Goal: Information Seeking & Learning: Find specific fact

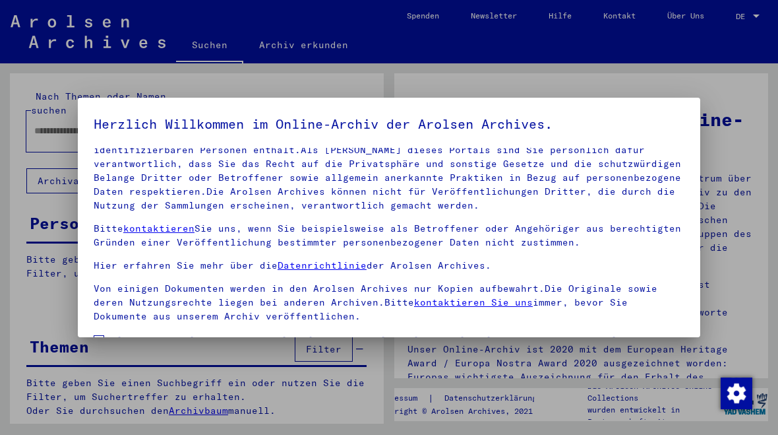
scroll to position [78, 0]
click at [100, 336] on span at bounding box center [99, 341] width 11 height 11
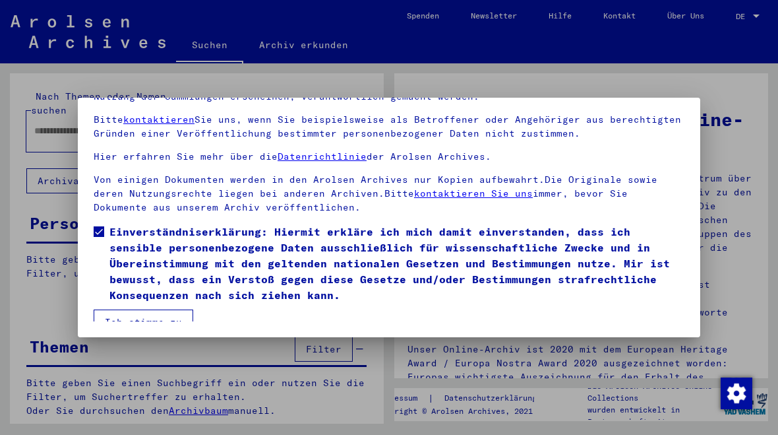
scroll to position [109, 0]
click at [166, 315] on button "Ich stimme zu" at bounding box center [144, 321] width 100 height 25
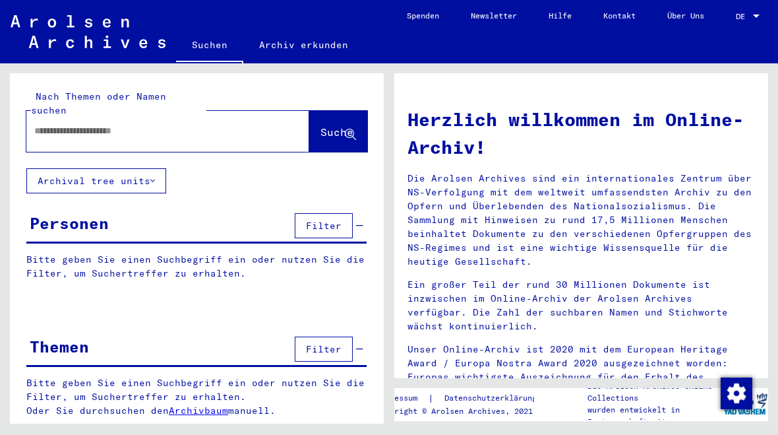
click at [214, 124] on input "text" at bounding box center [151, 131] width 235 height 14
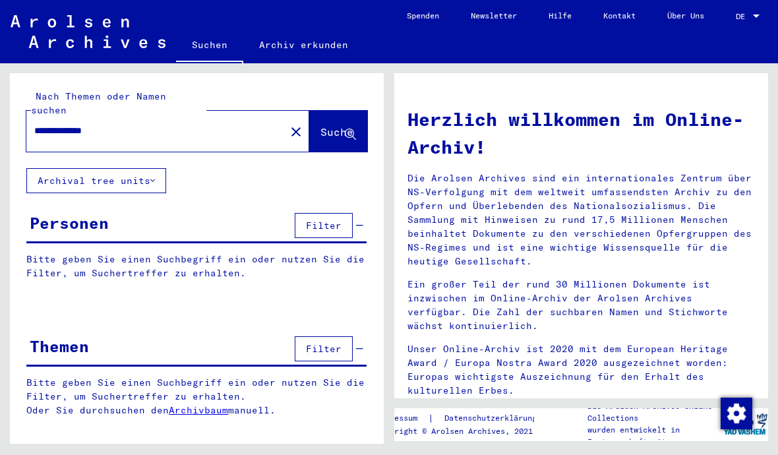
type input "**********"
click at [325, 125] on span "Suche" at bounding box center [336, 131] width 33 height 13
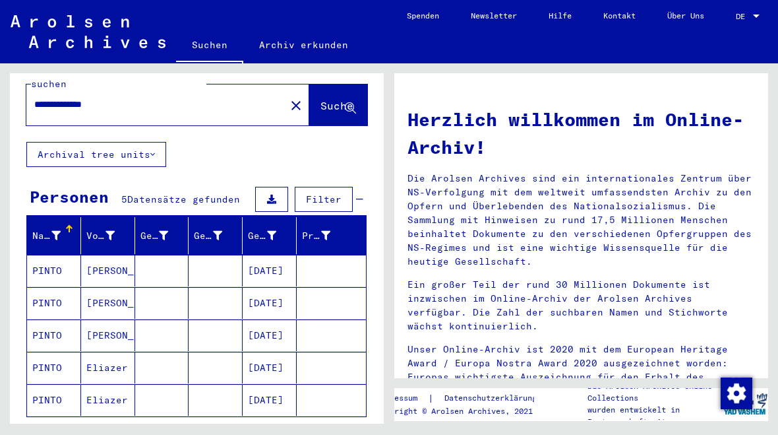
scroll to position [7, 0]
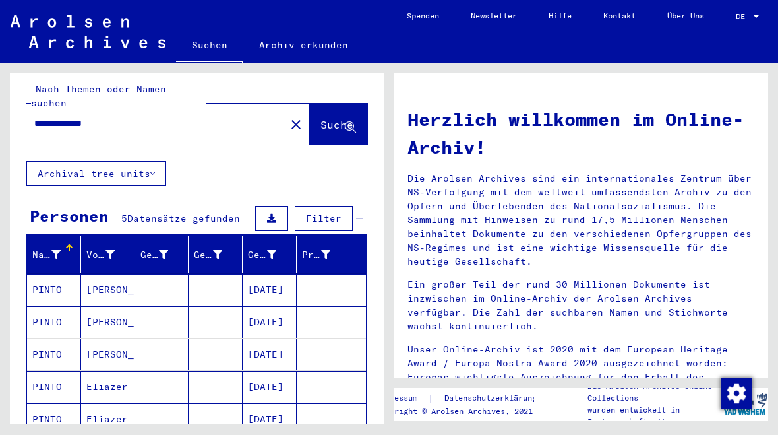
click at [71, 275] on mat-cell "PINTO" at bounding box center [54, 290] width 54 height 32
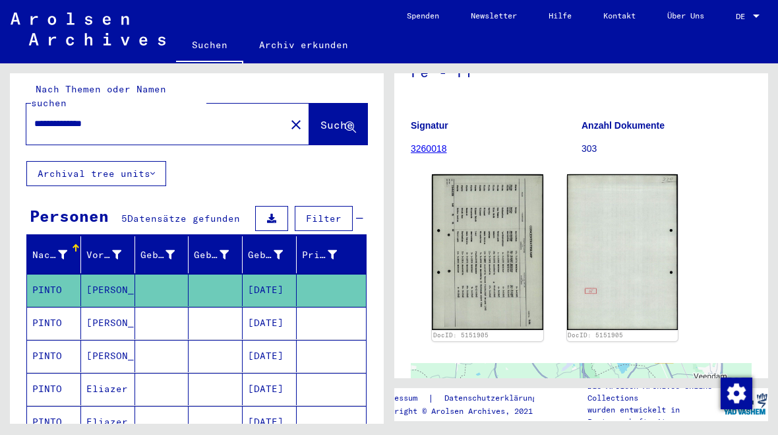
scroll to position [109, 0]
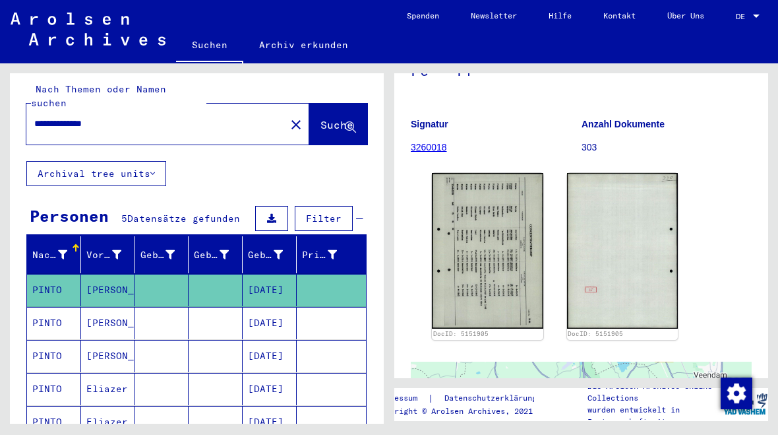
click at [491, 251] on img at bounding box center [487, 251] width 111 height 156
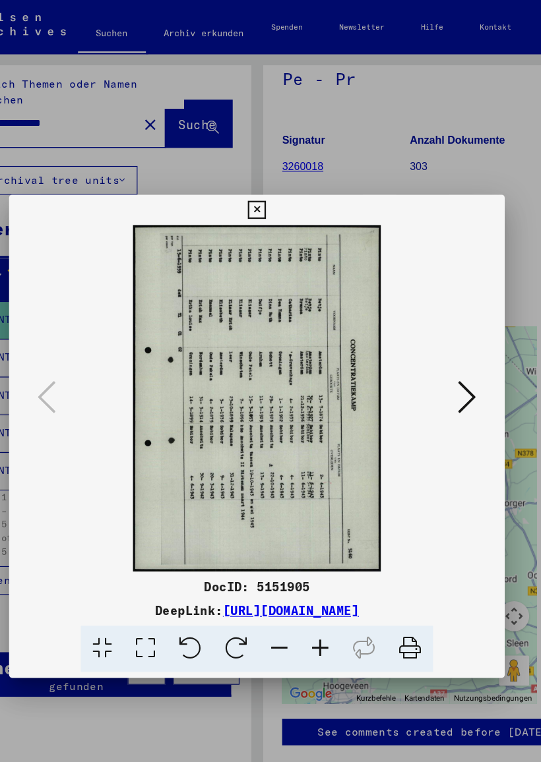
click at [384, 434] on icon at bounding box center [404, 567] width 40 height 40
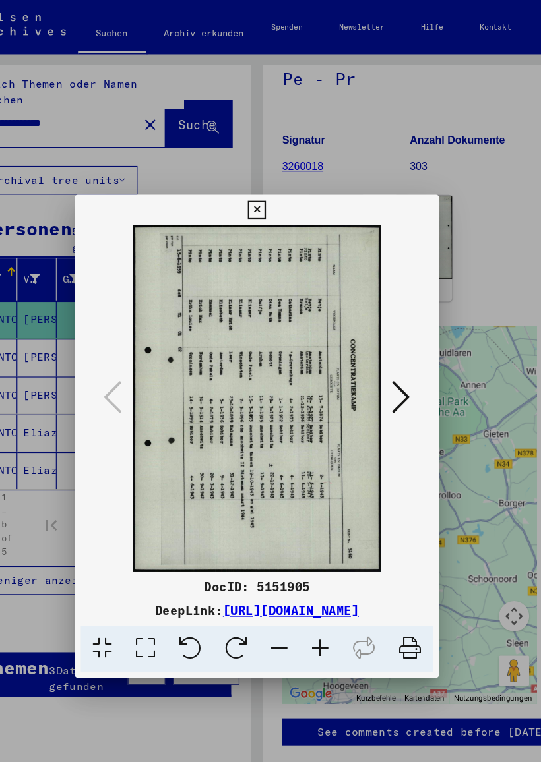
click at [278, 179] on icon at bounding box center [269, 183] width 15 height 16
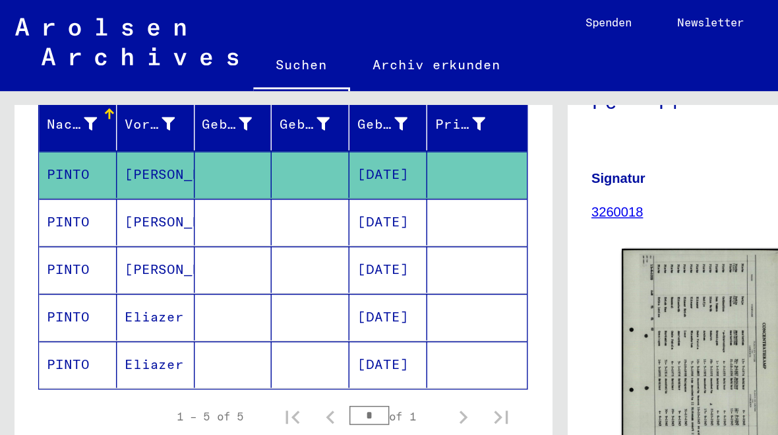
scroll to position [180, 0]
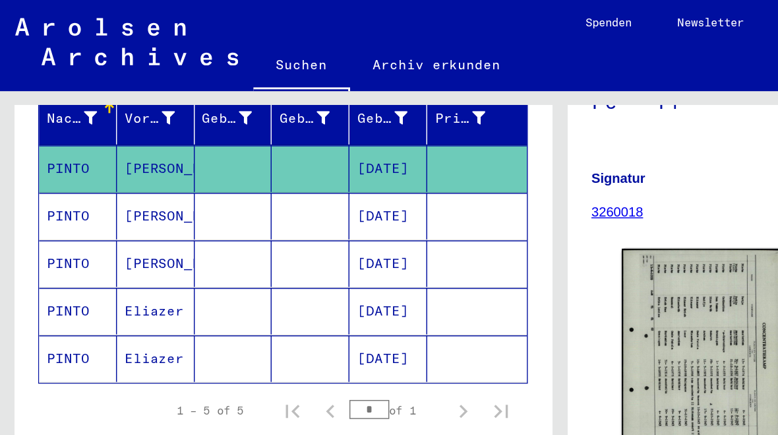
click at [264, 203] on mat-cell "[DATE]" at bounding box center [270, 216] width 54 height 32
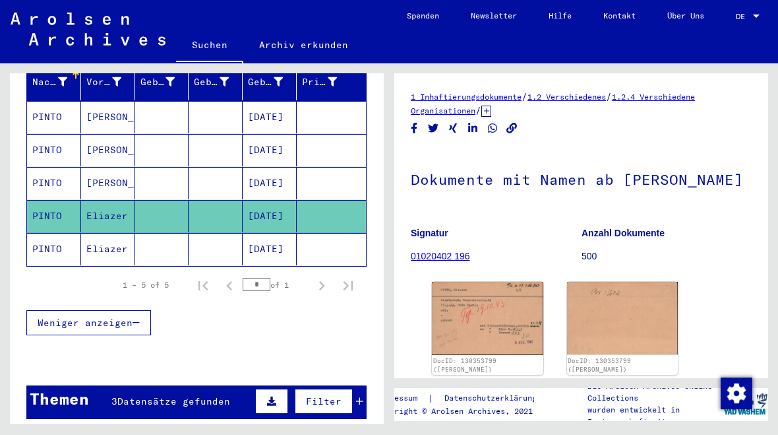
click at [490, 326] on img at bounding box center [487, 318] width 111 height 73
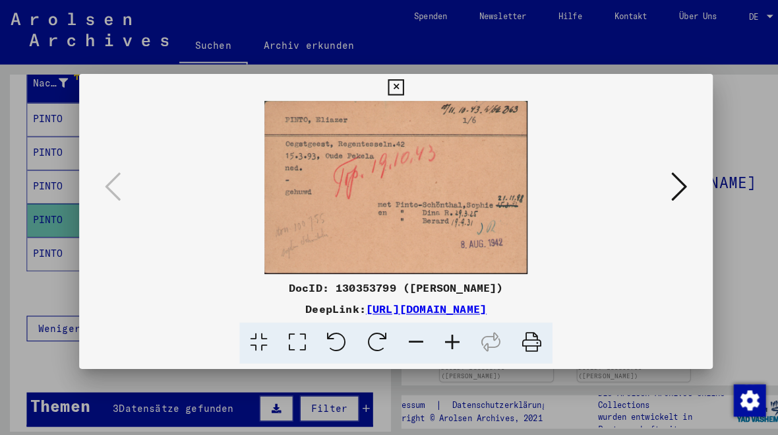
click at [396, 92] on icon at bounding box center [388, 86] width 15 height 16
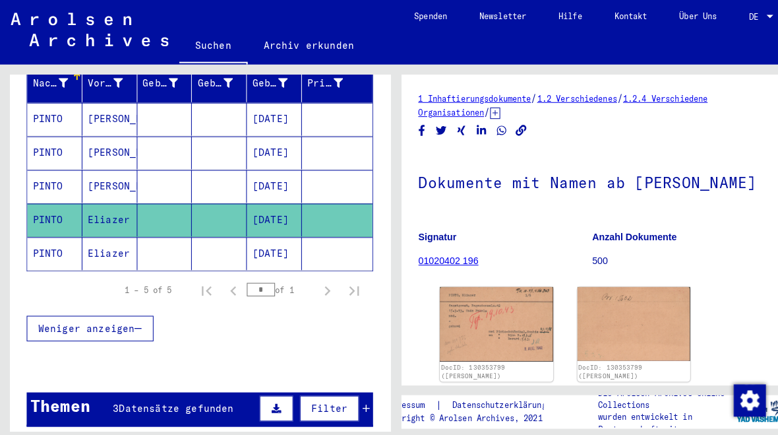
click at [622, 327] on img at bounding box center [622, 318] width 111 height 73
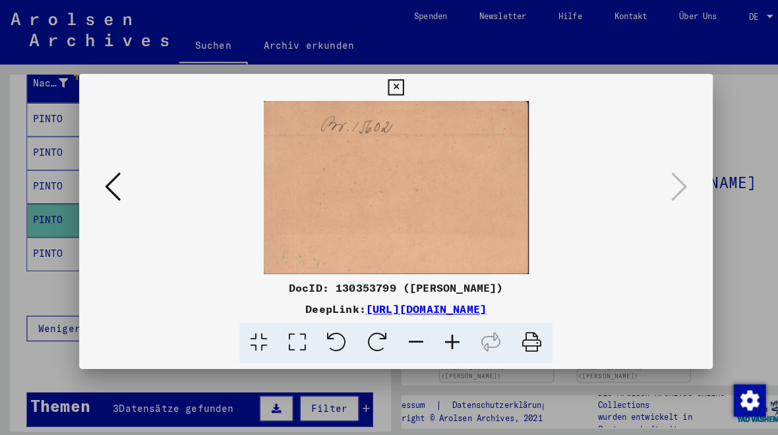
click at [396, 86] on icon at bounding box center [388, 86] width 15 height 16
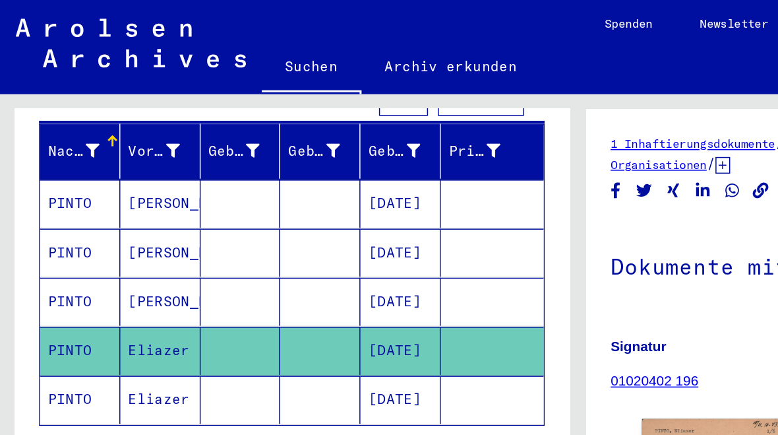
click at [483, 207] on h1 "Dokumente mit Namen ab [PERSON_NAME]" at bounding box center [581, 178] width 341 height 58
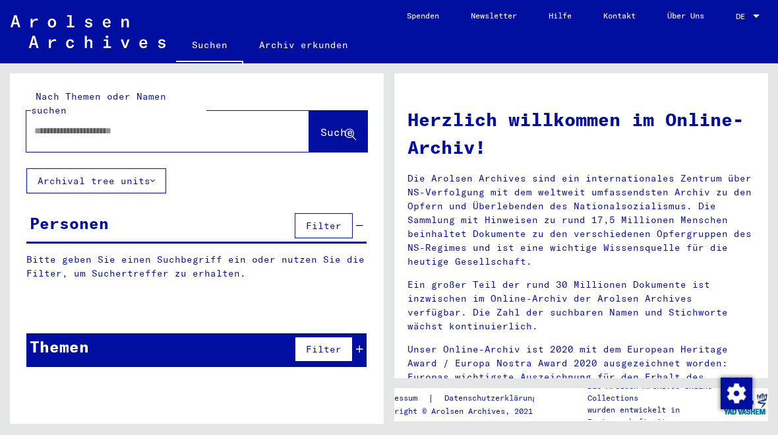
click at [217, 124] on input "text" at bounding box center [151, 131] width 235 height 14
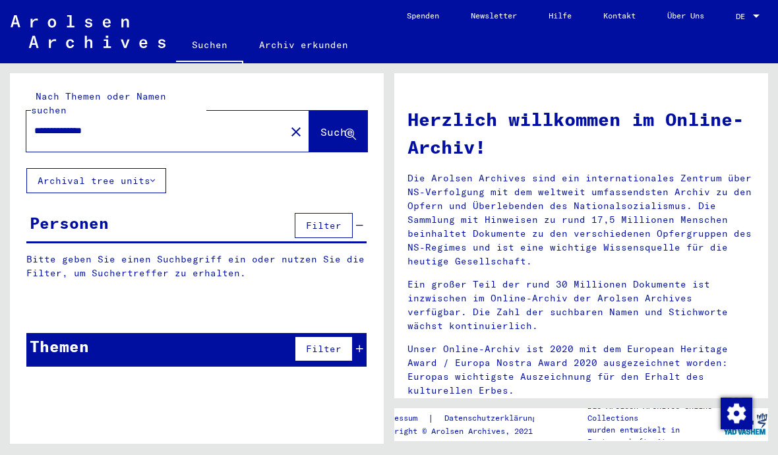
click at [336, 125] on span "Suche" at bounding box center [336, 131] width 33 height 13
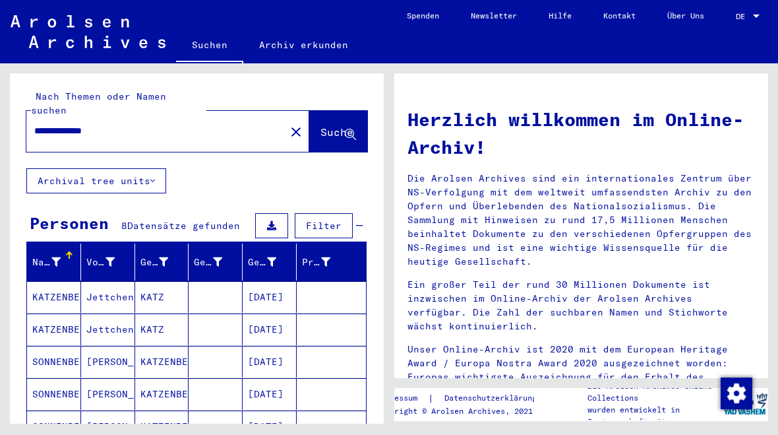
click at [145, 124] on input "**********" at bounding box center [151, 131] width 235 height 14
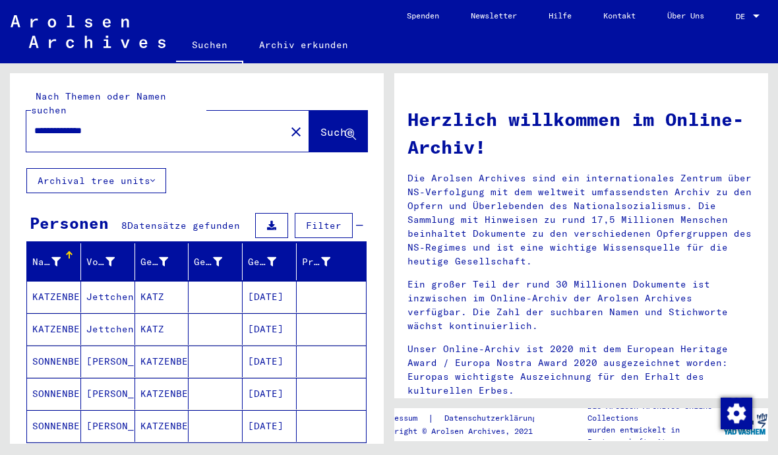
click at [328, 125] on span "Suche" at bounding box center [336, 131] width 33 height 13
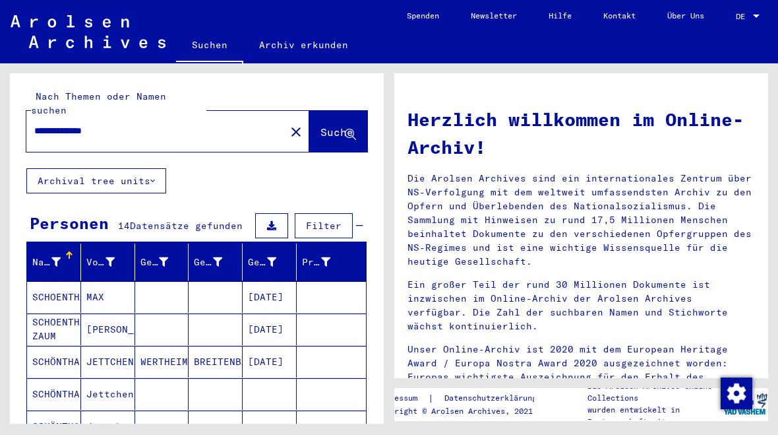
click at [49, 124] on input "**********" at bounding box center [151, 131] width 235 height 14
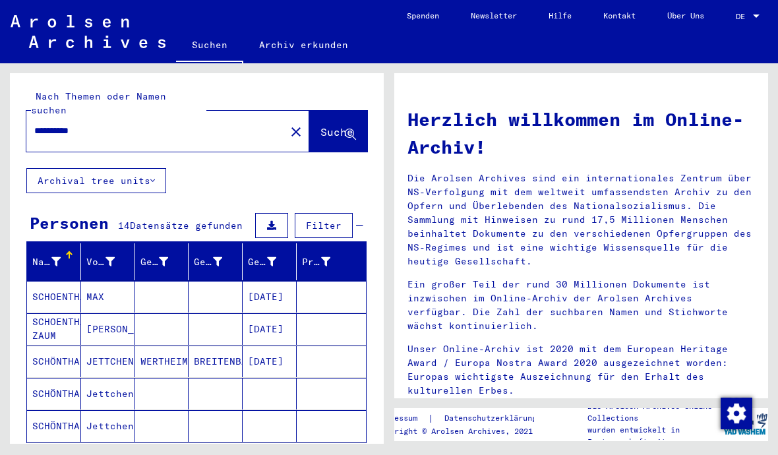
click at [107, 124] on input "*********" at bounding box center [151, 131] width 235 height 14
type input "*"
type input "**********"
click at [332, 125] on span "Suche" at bounding box center [336, 131] width 33 height 13
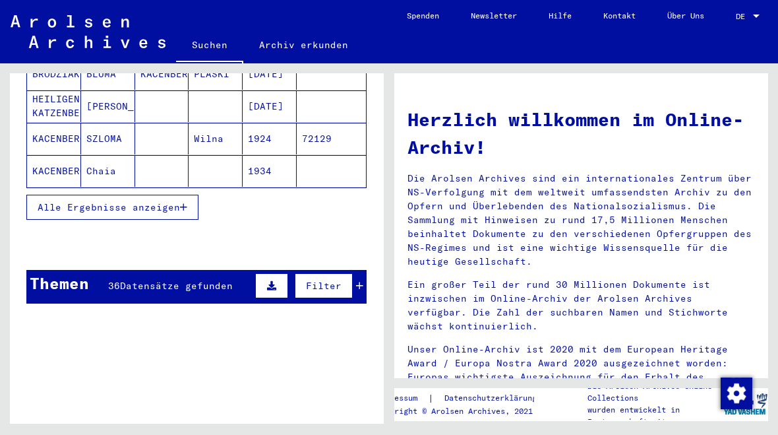
scroll to position [270, 0]
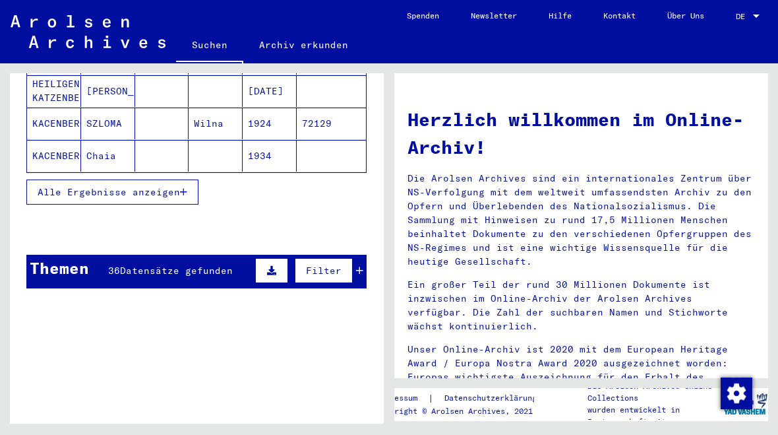
click at [181, 187] on icon "button" at bounding box center [183, 191] width 7 height 9
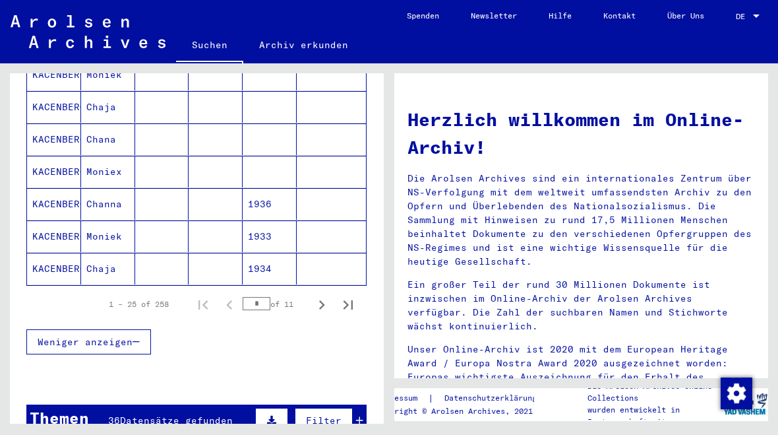
scroll to position [810, 0]
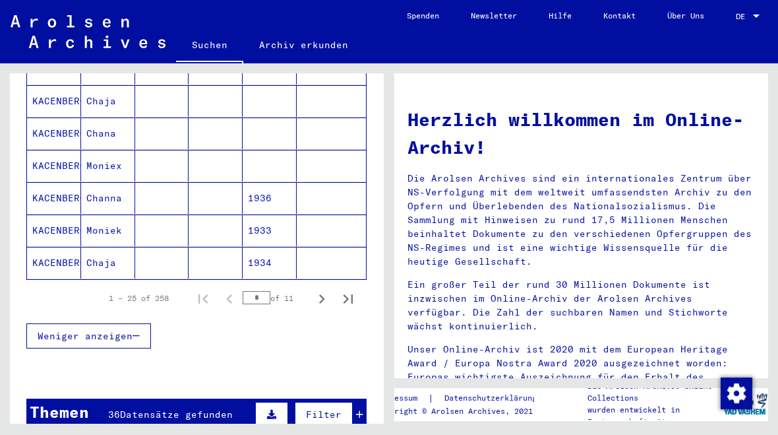
click at [324, 294] on icon "Next page" at bounding box center [322, 298] width 6 height 9
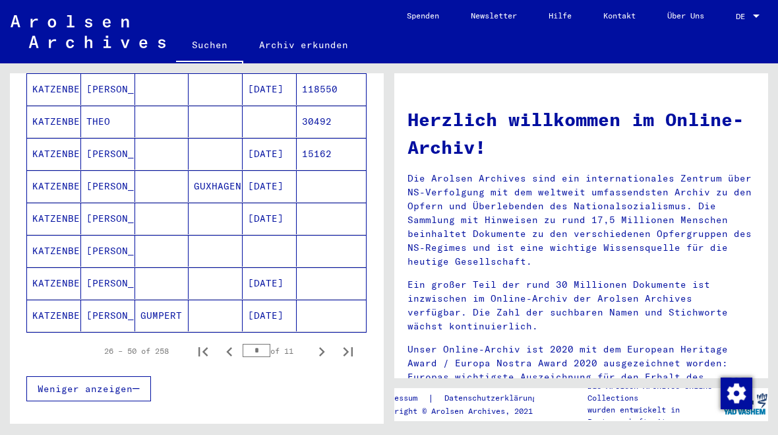
scroll to position [759, 0]
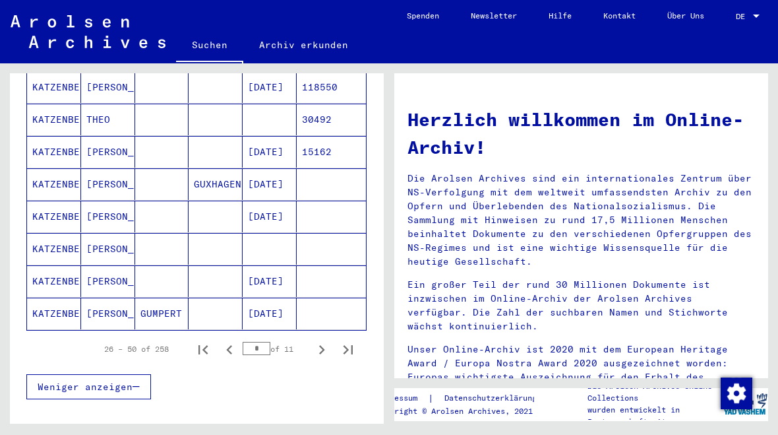
click at [324, 345] on icon "Next page" at bounding box center [322, 349] width 6 height 9
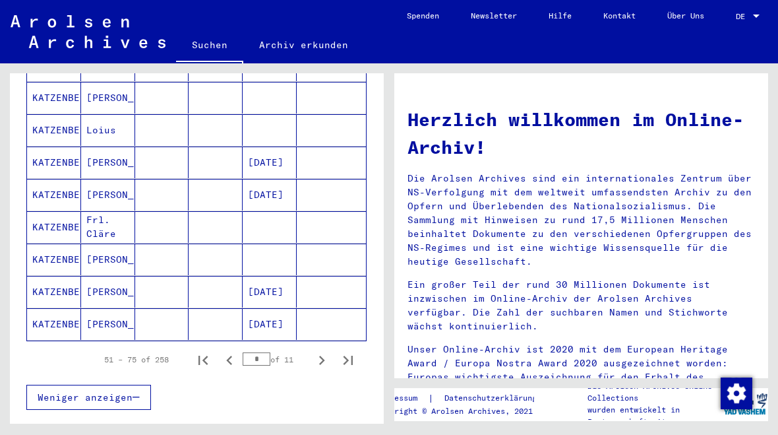
scroll to position [750, 0]
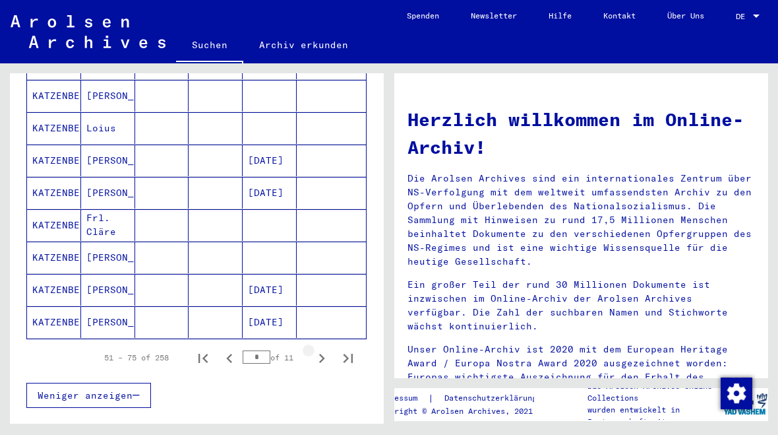
click at [320, 349] on icon "Next page" at bounding box center [322, 358] width 18 height 18
type input "*"
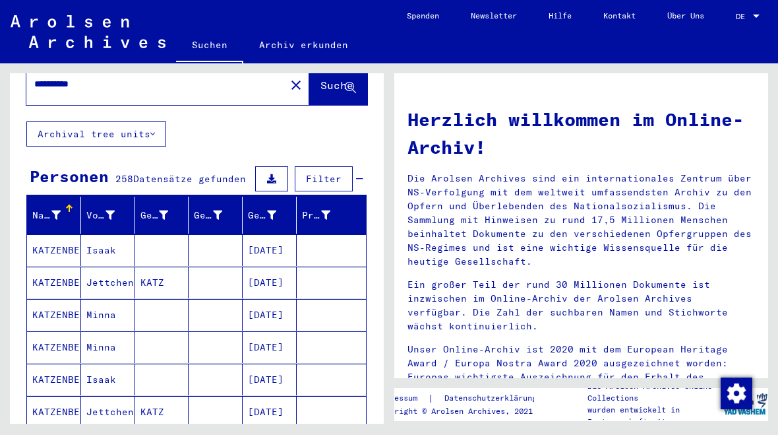
scroll to position [45, 0]
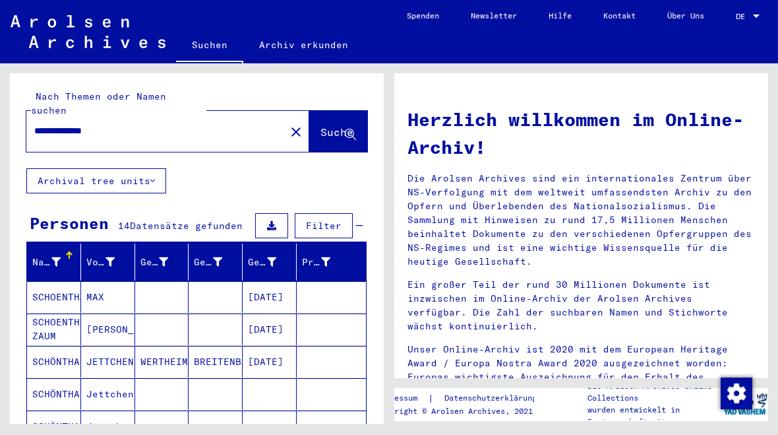
click at [55, 124] on input "**********" at bounding box center [151, 131] width 235 height 14
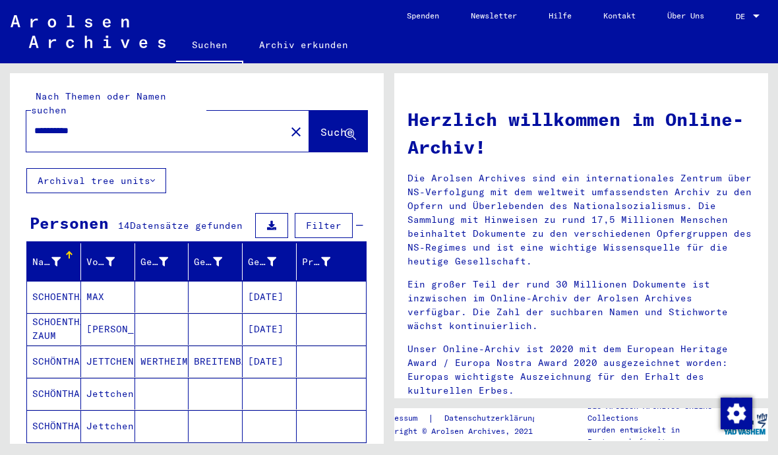
type input "*********"
click at [322, 125] on span "Suche" at bounding box center [336, 131] width 33 height 13
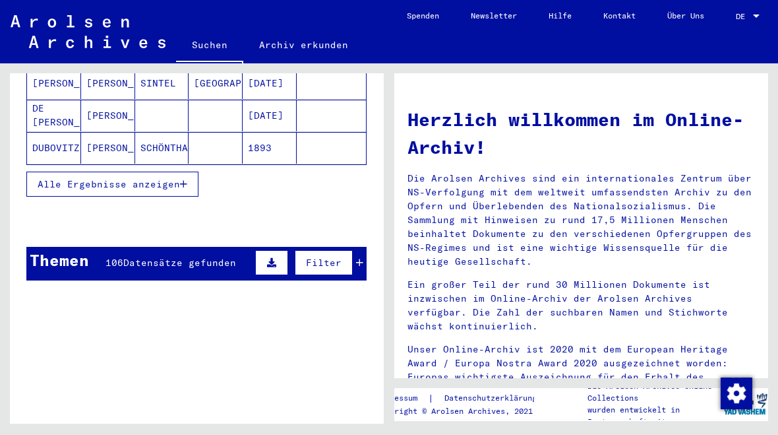
scroll to position [280, 0]
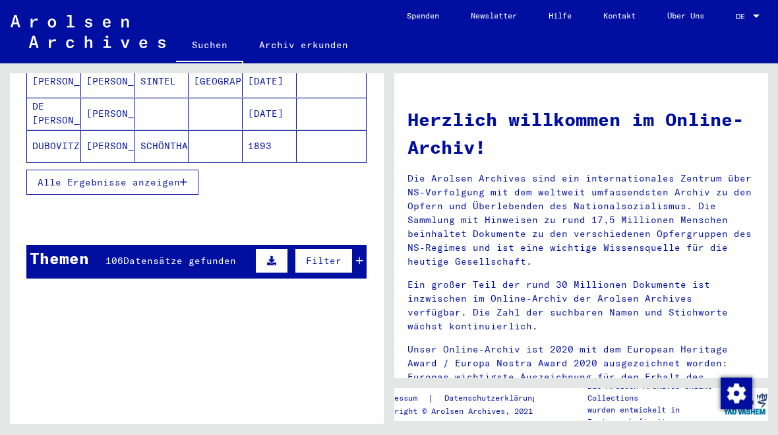
click at [179, 176] on span "Alle Ergebnisse anzeigen" at bounding box center [109, 182] width 142 height 12
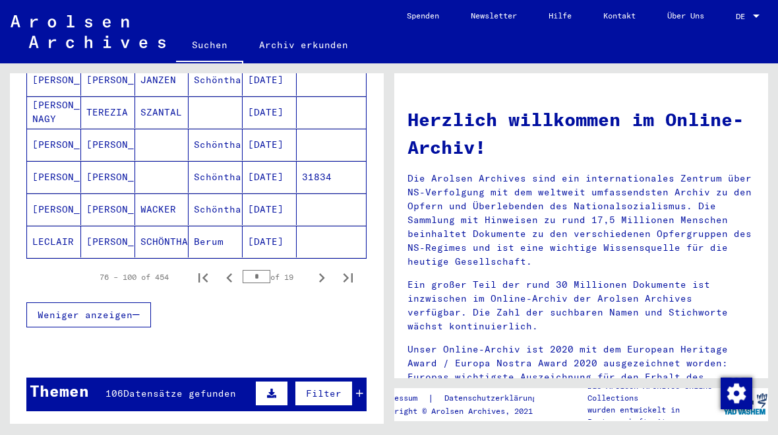
scroll to position [832, 0]
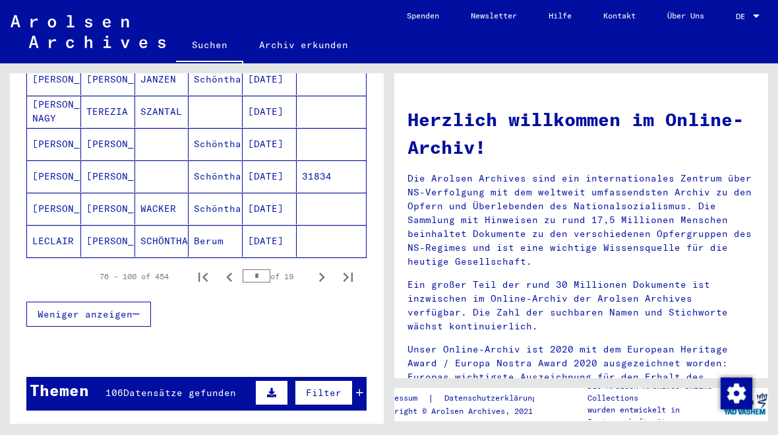
click at [160, 225] on mat-cell "SCHÖNTHAL" at bounding box center [162, 241] width 54 height 32
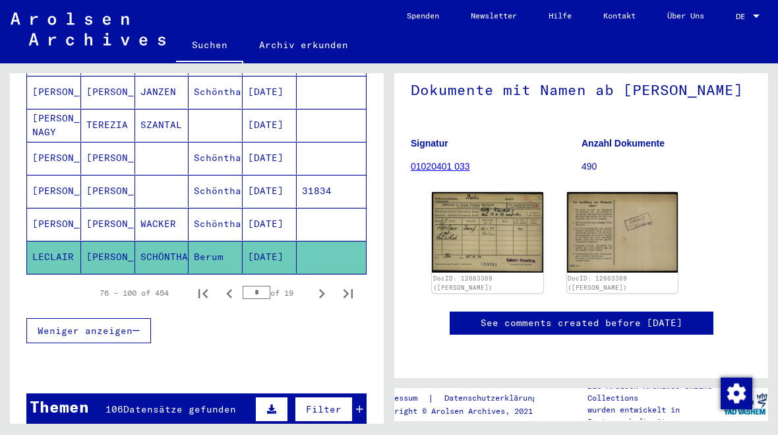
scroll to position [132, 0]
click at [322, 289] on icon "Next page" at bounding box center [322, 293] width 6 height 9
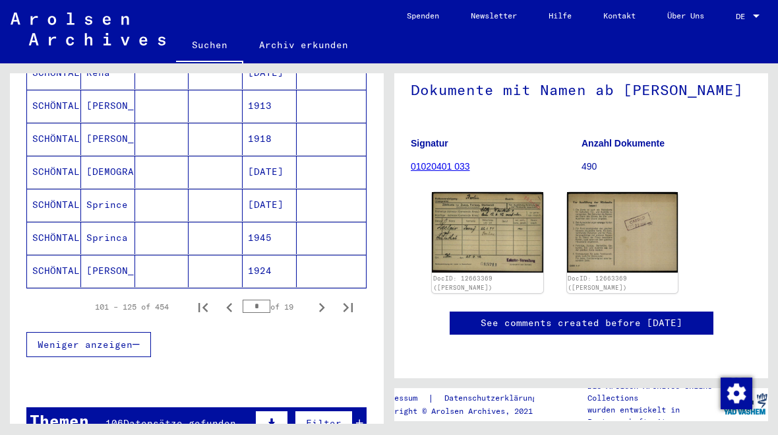
scroll to position [821, 0]
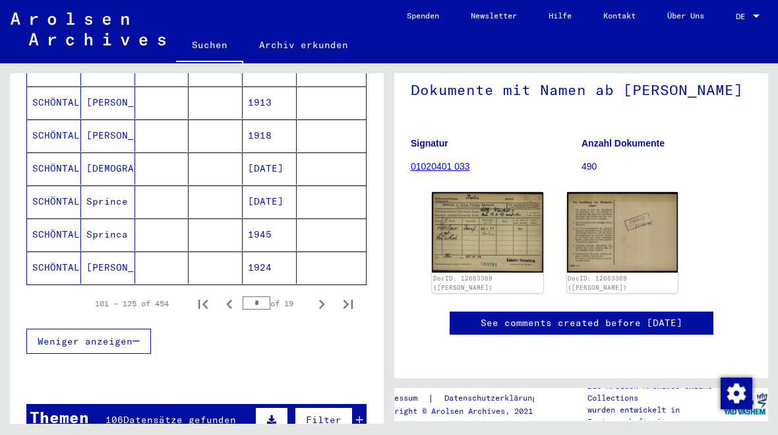
click at [322, 295] on icon "Next page" at bounding box center [322, 304] width 18 height 18
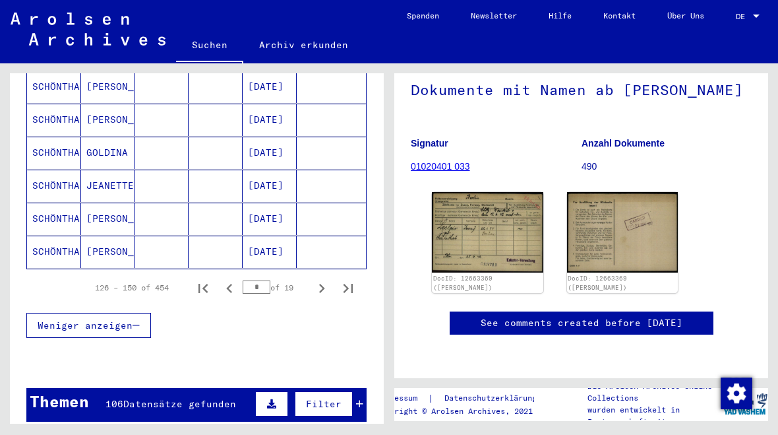
scroll to position [841, 0]
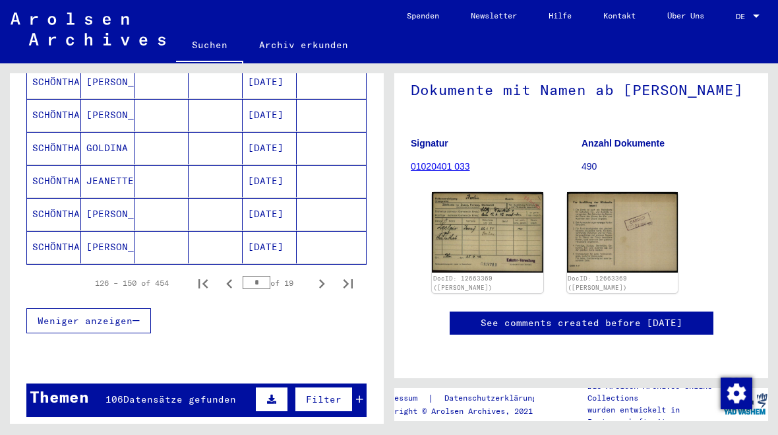
click at [323, 274] on icon "Next page" at bounding box center [322, 283] width 18 height 18
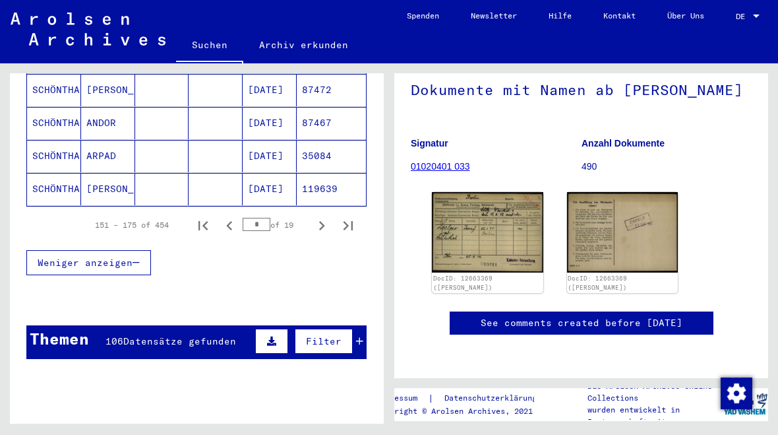
scroll to position [917, 0]
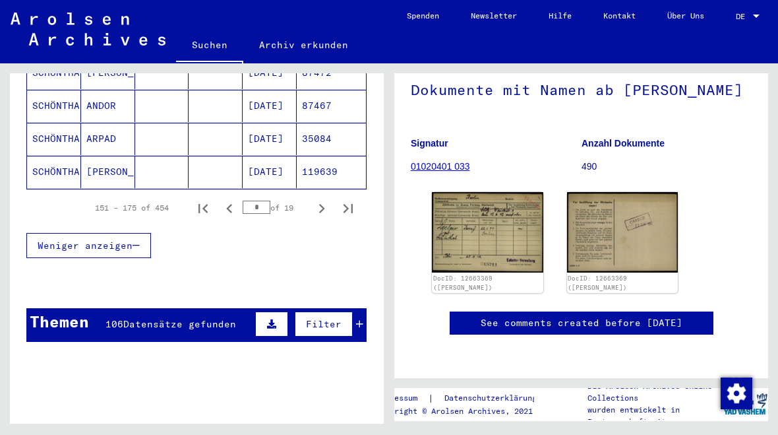
click at [322, 204] on icon "Next page" at bounding box center [322, 208] width 6 height 9
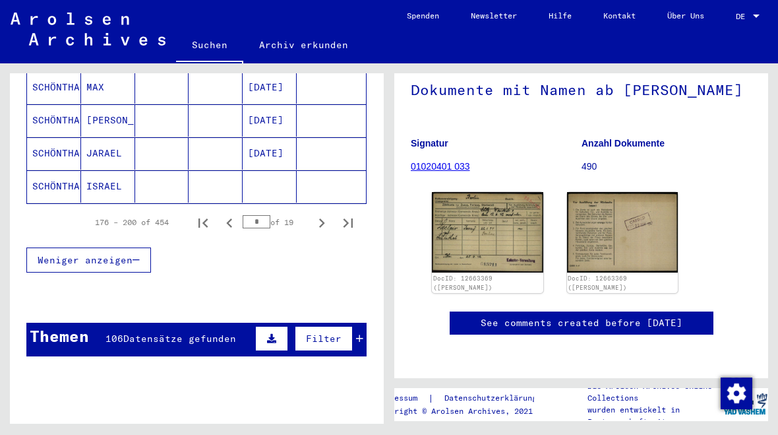
scroll to position [902, 0]
click at [326, 214] on icon "Next page" at bounding box center [322, 223] width 18 height 18
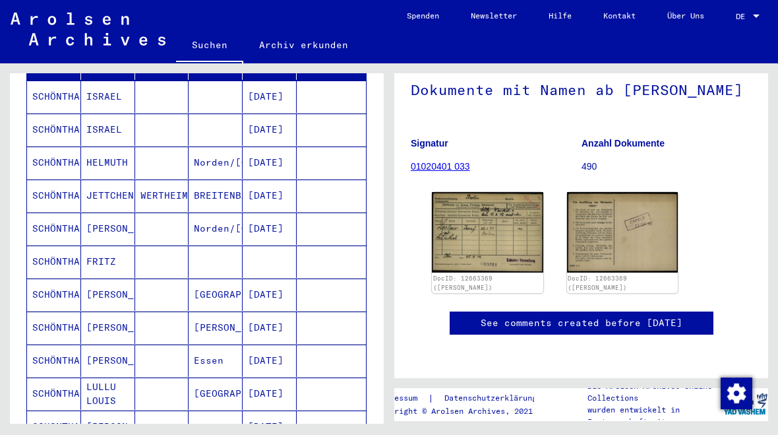
scroll to position [198, 0]
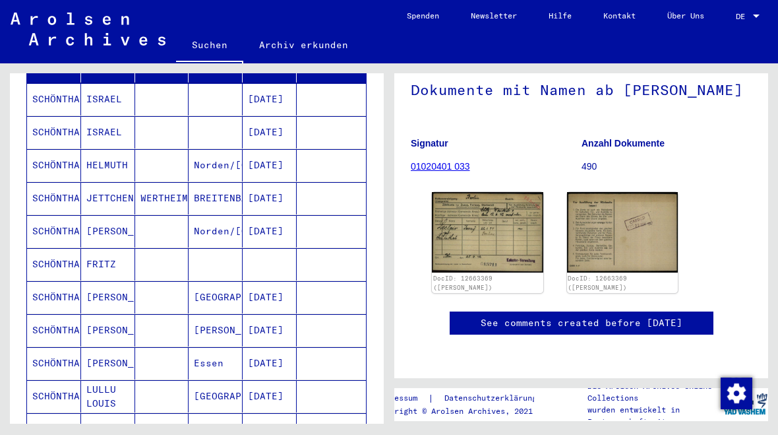
click at [111, 315] on mat-cell "[PERSON_NAME]" at bounding box center [108, 330] width 54 height 32
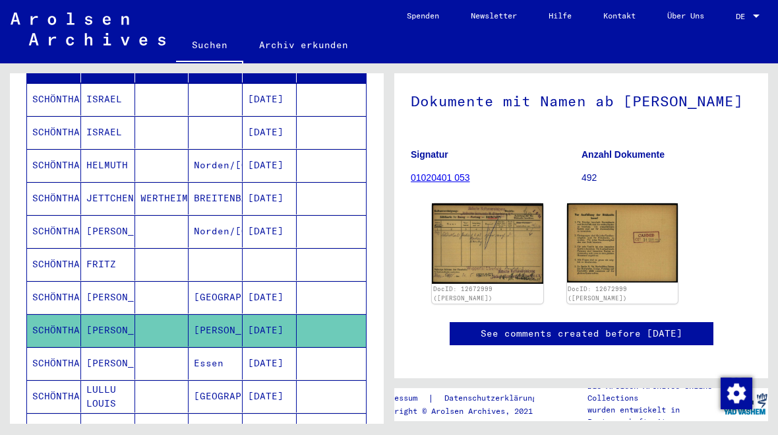
scroll to position [86, 0]
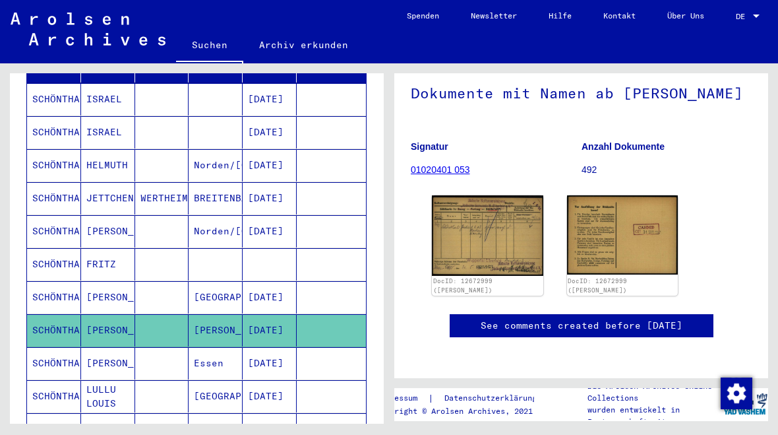
click at [491, 252] on img at bounding box center [487, 235] width 111 height 80
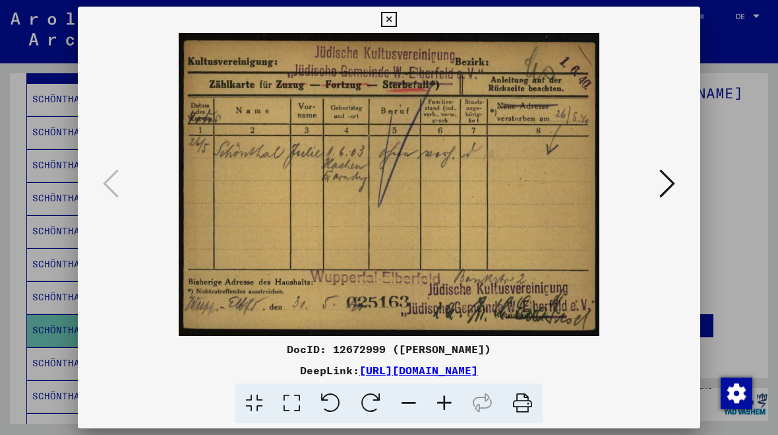
click at [396, 20] on icon at bounding box center [388, 20] width 15 height 16
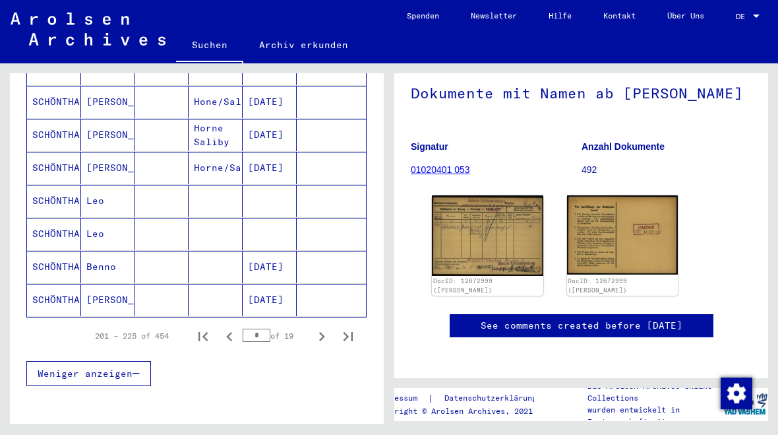
scroll to position [789, 0]
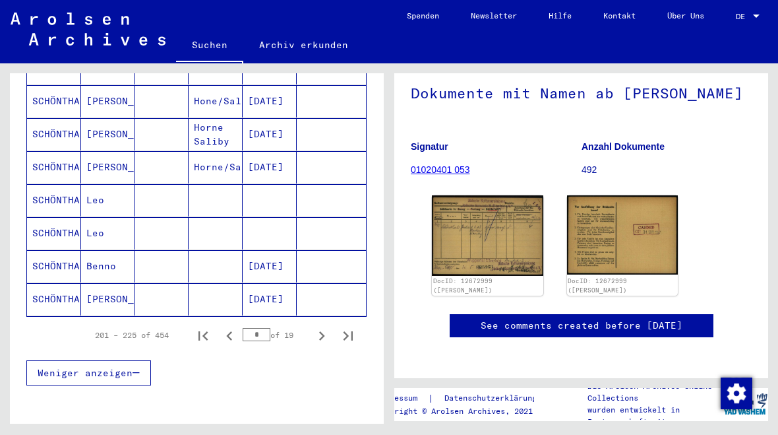
click at [322, 331] on icon "Next page" at bounding box center [322, 335] width 6 height 9
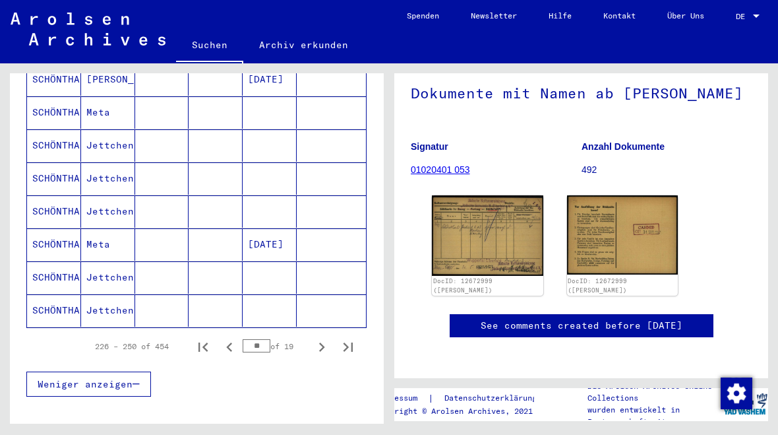
scroll to position [816, 0]
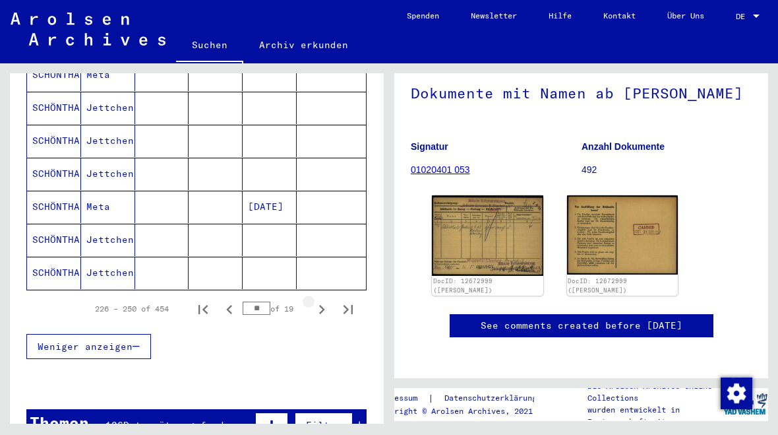
click at [326, 300] on icon "Next page" at bounding box center [322, 309] width 18 height 18
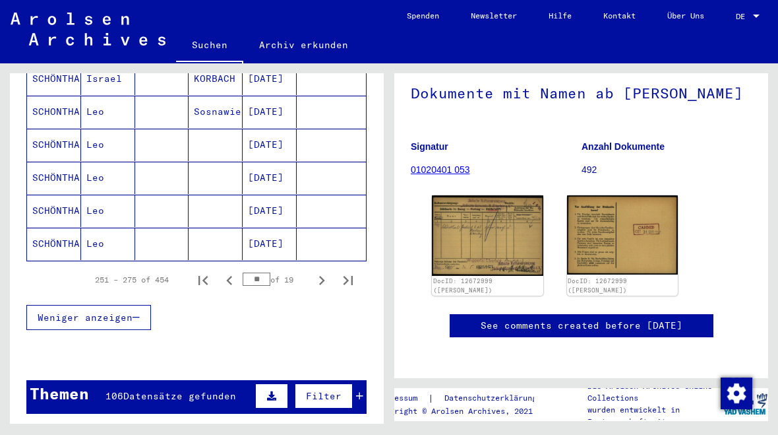
scroll to position [847, 0]
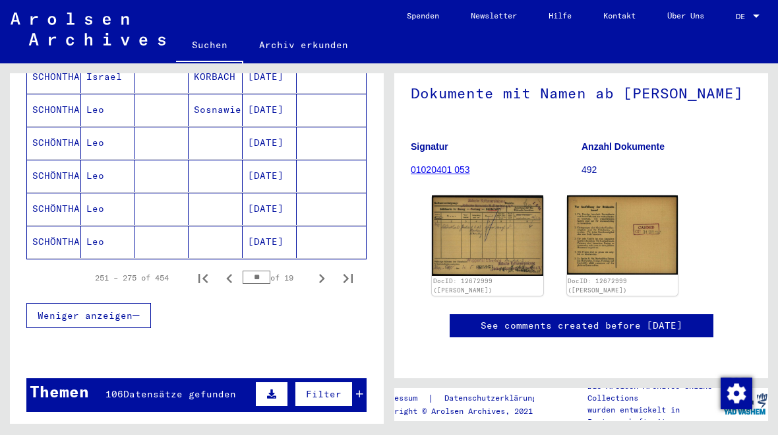
click at [326, 269] on icon "Next page" at bounding box center [322, 278] width 18 height 18
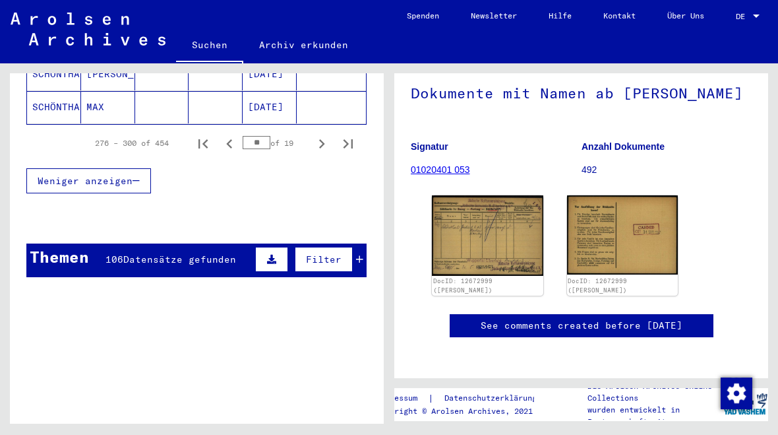
scroll to position [985, 0]
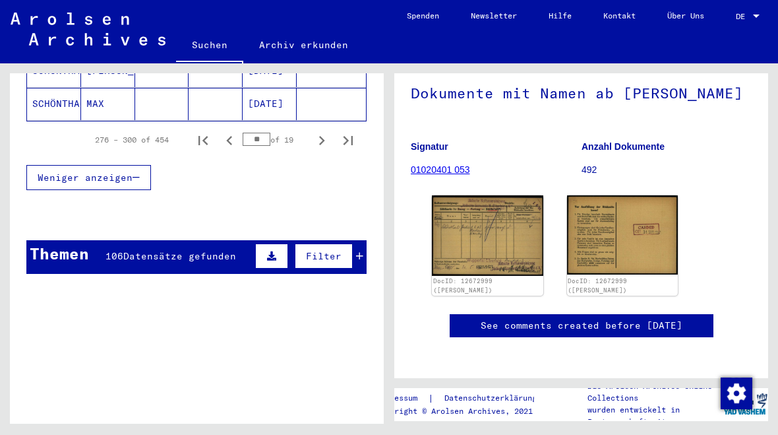
click at [323, 131] on icon "Next page" at bounding box center [322, 140] width 18 height 18
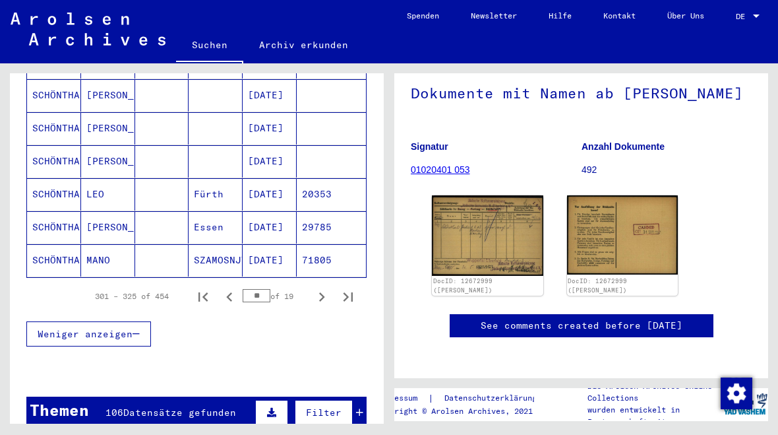
scroll to position [834, 0]
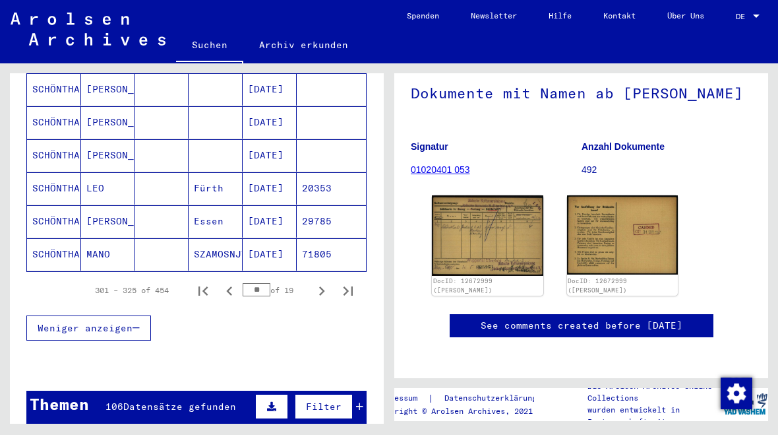
click at [322, 286] on icon "Next page" at bounding box center [322, 290] width 6 height 9
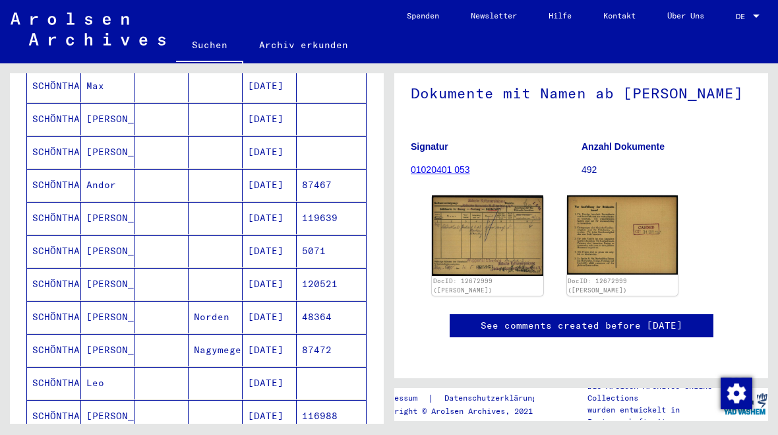
scroll to position [473, 0]
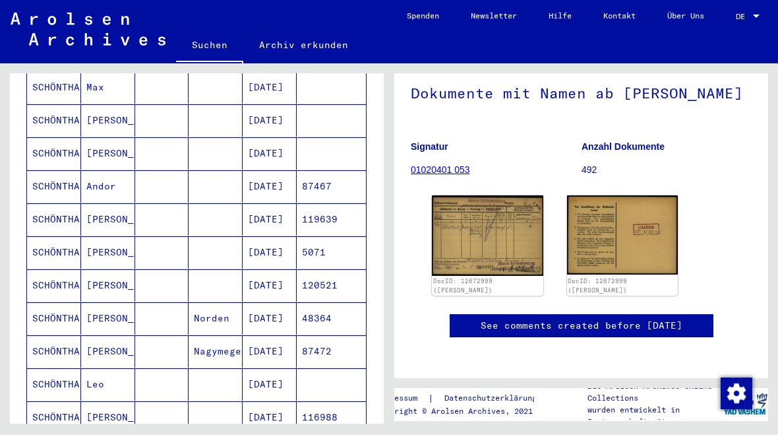
click at [115, 203] on mat-cell "[PERSON_NAME]" at bounding box center [108, 219] width 54 height 32
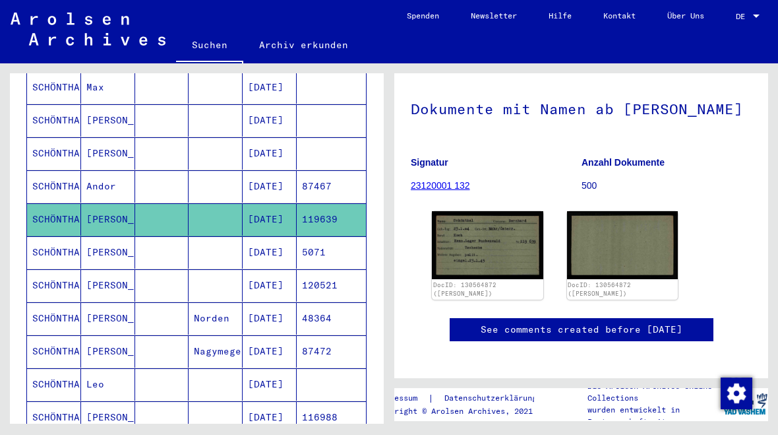
scroll to position [100, 0]
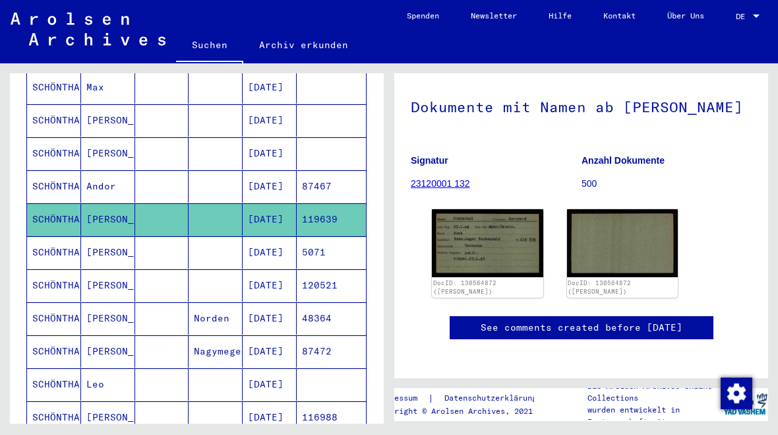
click at [493, 243] on img at bounding box center [487, 243] width 111 height 68
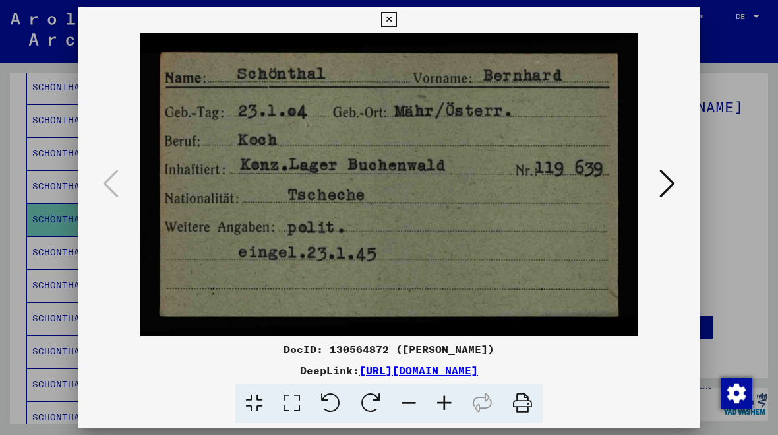
click at [396, 26] on icon at bounding box center [388, 20] width 15 height 16
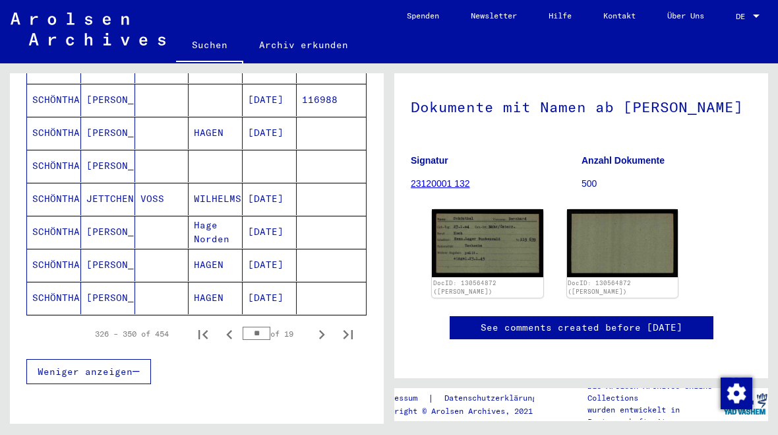
scroll to position [811, 0]
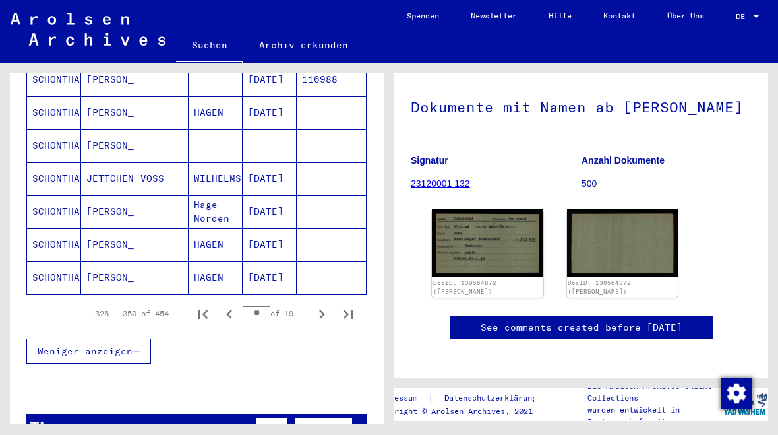
click at [324, 305] on icon "Next page" at bounding box center [322, 314] width 18 height 18
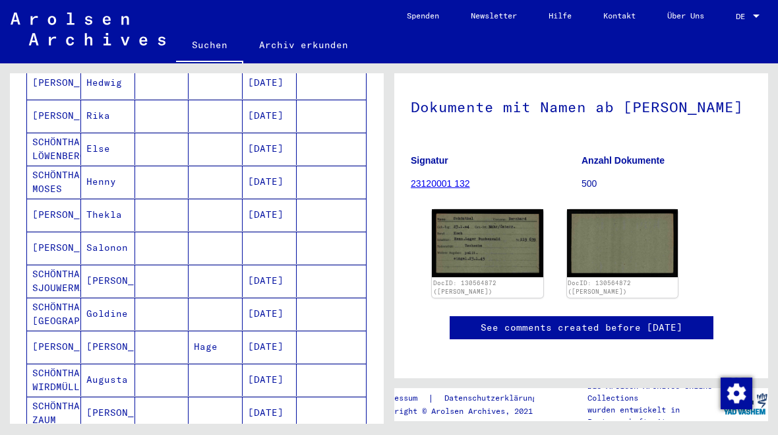
scroll to position [380, 0]
click at [61, 270] on mat-cell "SCHÖNTHAL SJOUWERMAN" at bounding box center [54, 280] width 54 height 32
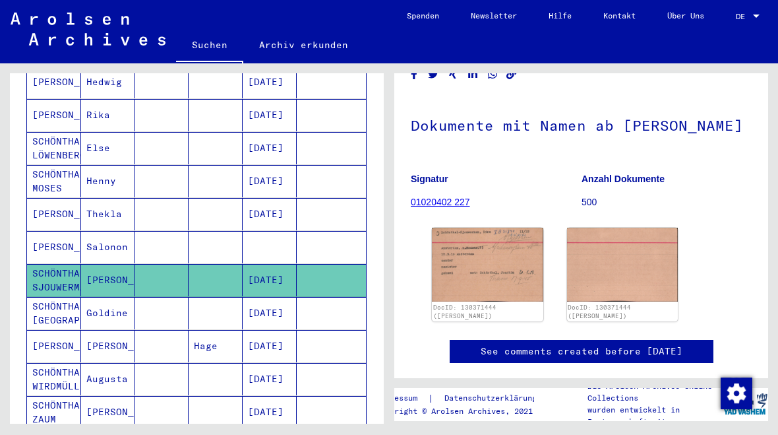
scroll to position [55, 0]
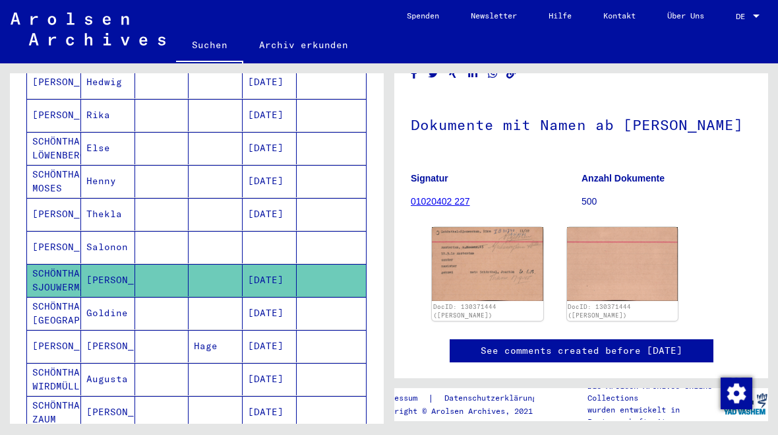
click at [497, 285] on img at bounding box center [487, 264] width 111 height 74
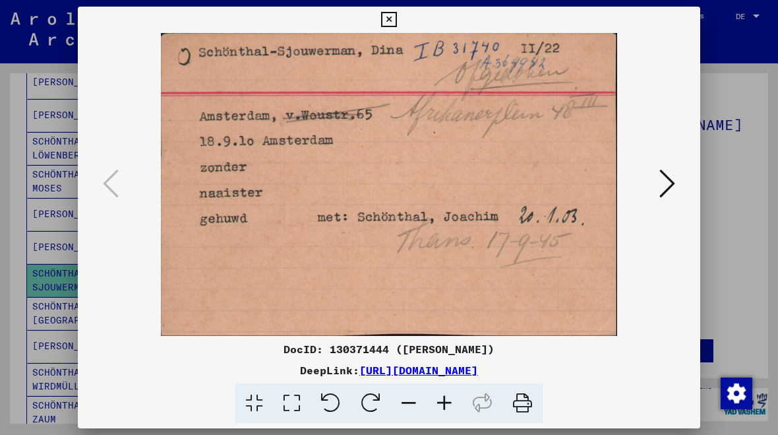
click at [396, 19] on icon at bounding box center [388, 20] width 15 height 16
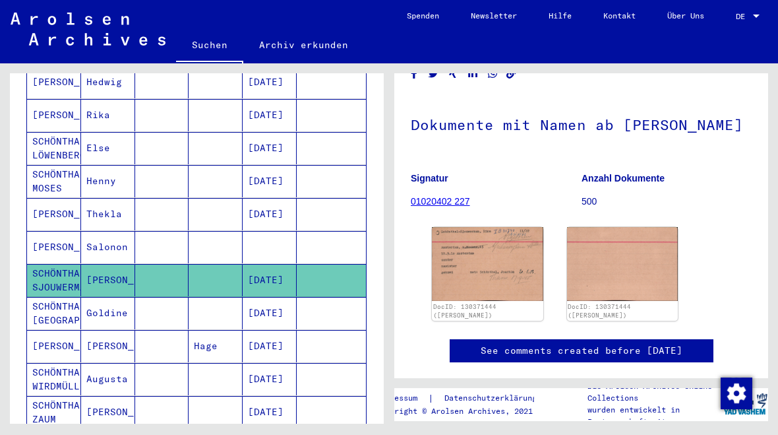
click at [107, 300] on mat-cell "Goldine" at bounding box center [108, 313] width 54 height 32
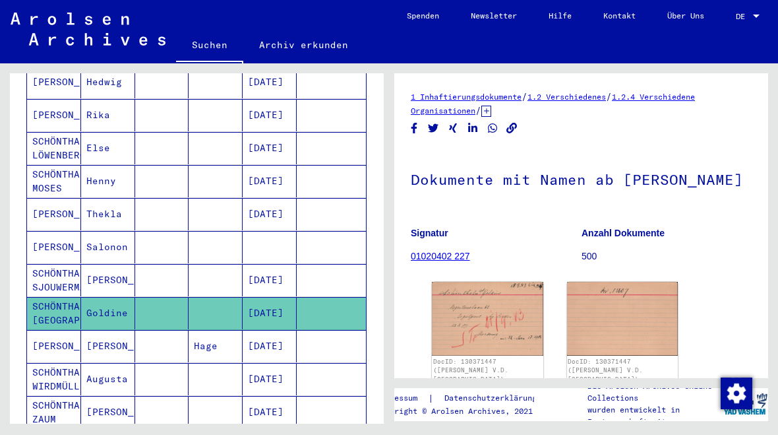
click at [500, 340] on img at bounding box center [487, 319] width 111 height 74
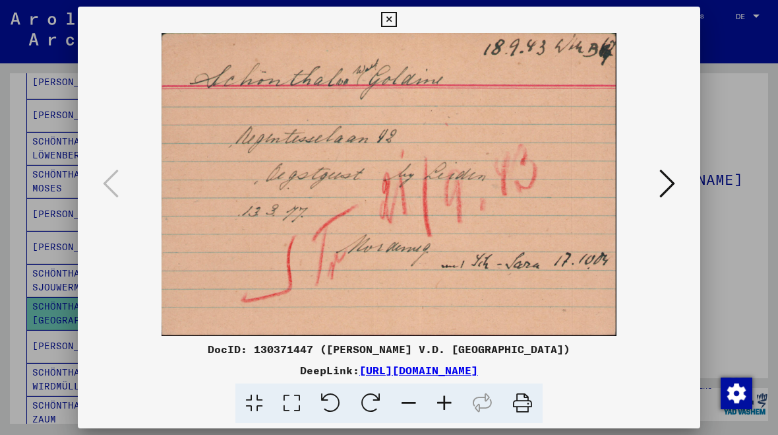
click at [447, 185] on img at bounding box center [389, 184] width 533 height 303
click at [396, 16] on icon at bounding box center [388, 20] width 15 height 16
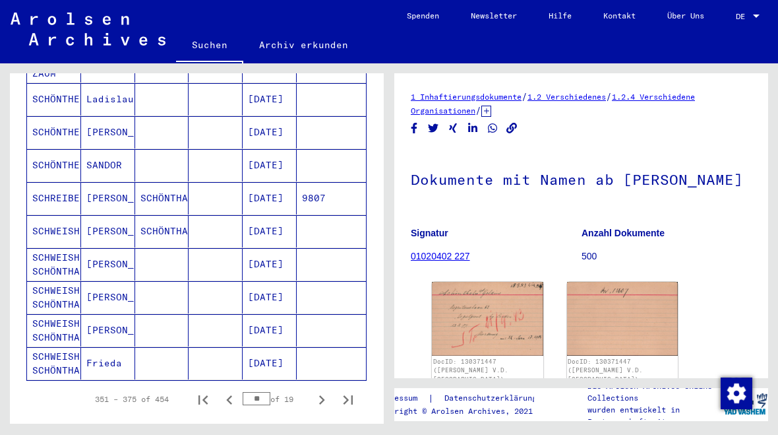
scroll to position [736, 0]
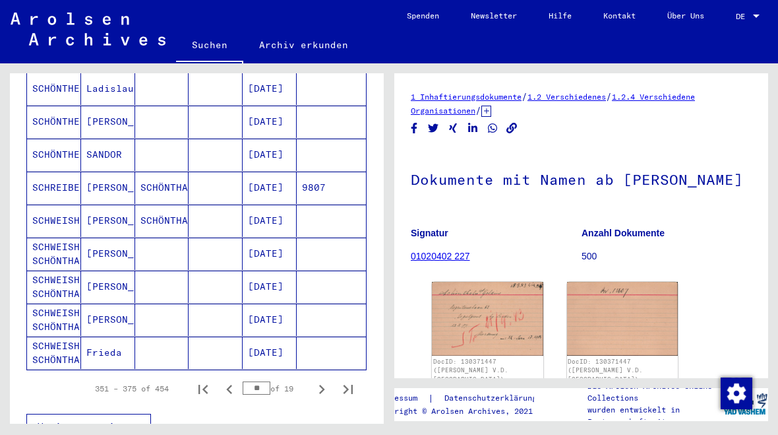
click at [322, 380] on icon "Next page" at bounding box center [322, 389] width 18 height 18
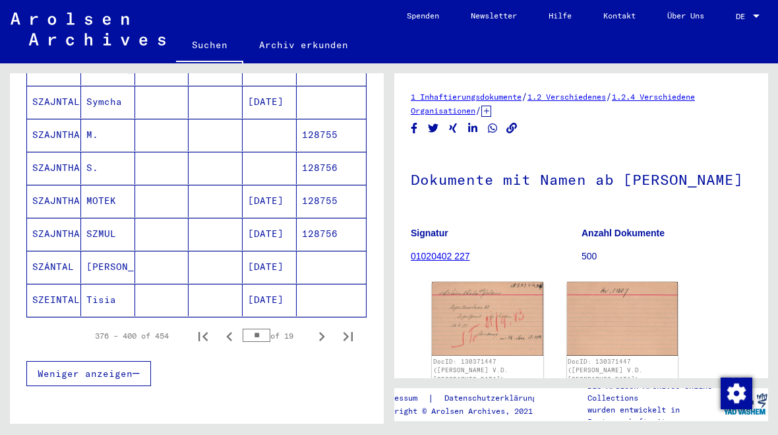
scroll to position [790, 0]
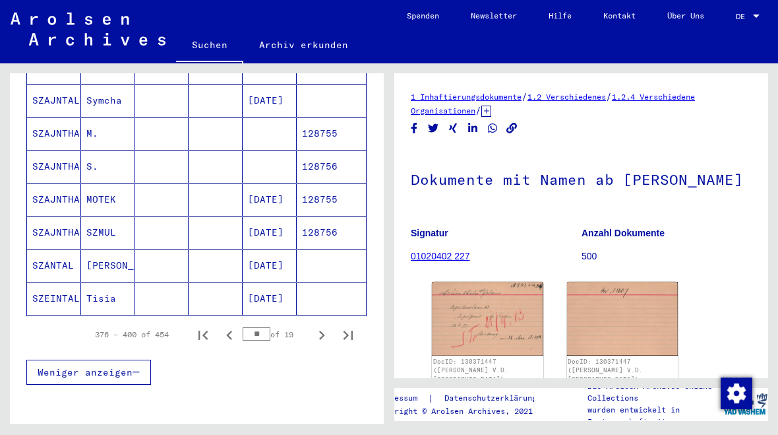
click at [327, 326] on icon "Next page" at bounding box center [322, 335] width 18 height 18
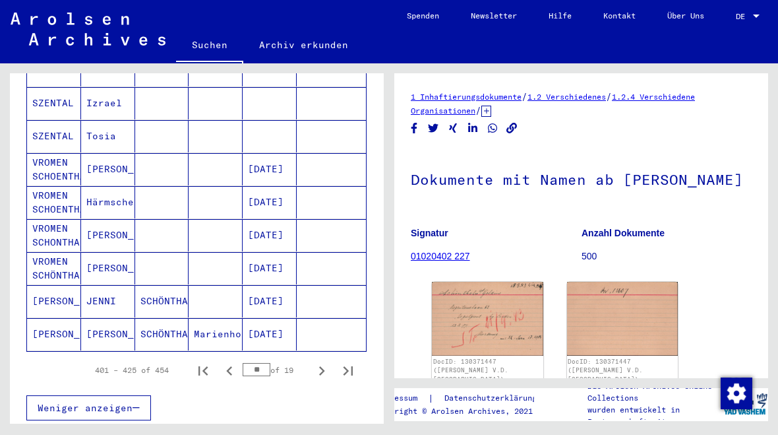
scroll to position [757, 0]
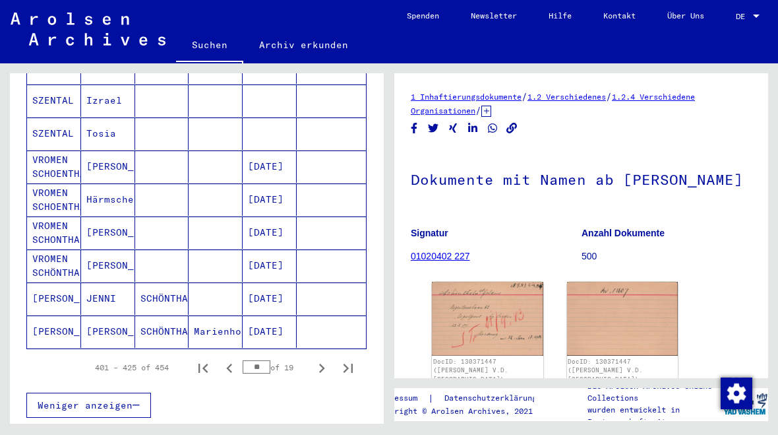
click at [111, 315] on mat-cell "[PERSON_NAME]" at bounding box center [108, 331] width 54 height 32
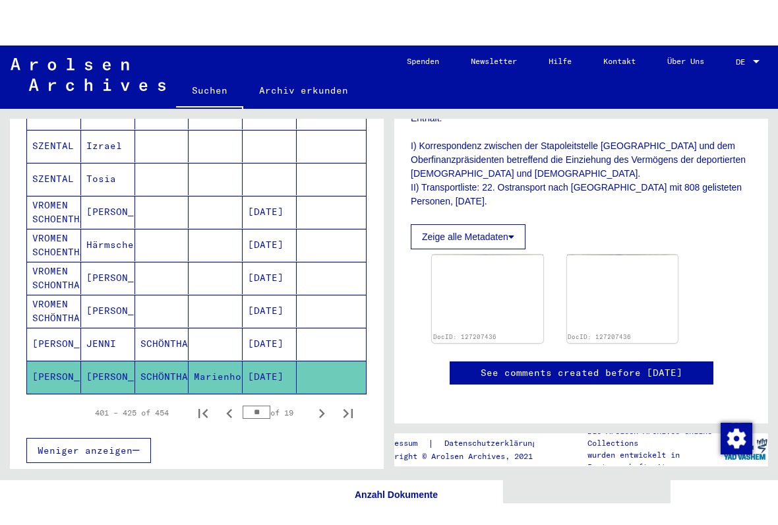
scroll to position [272, 0]
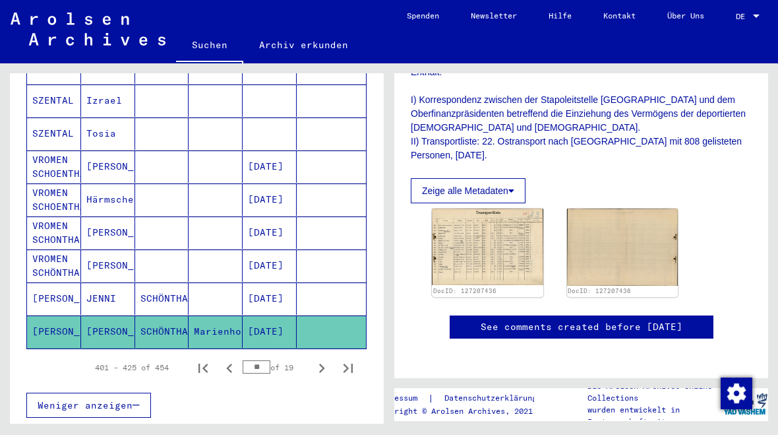
click at [493, 247] on img at bounding box center [487, 246] width 111 height 76
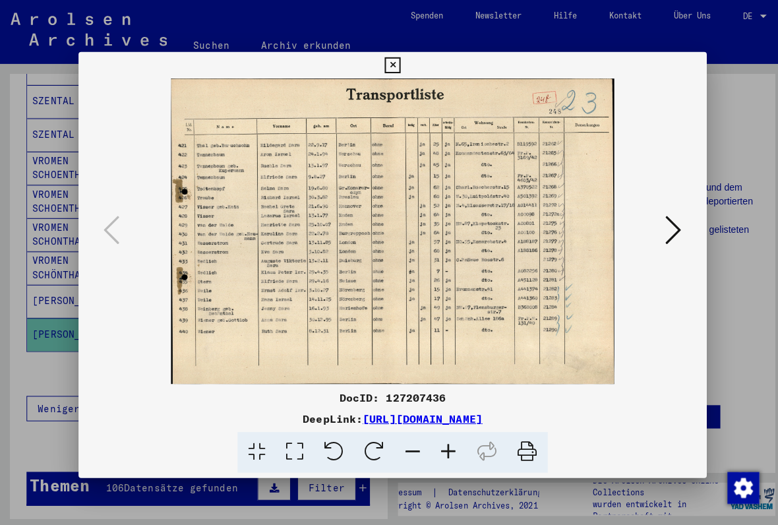
click at [396, 65] on icon at bounding box center [388, 65] width 15 height 16
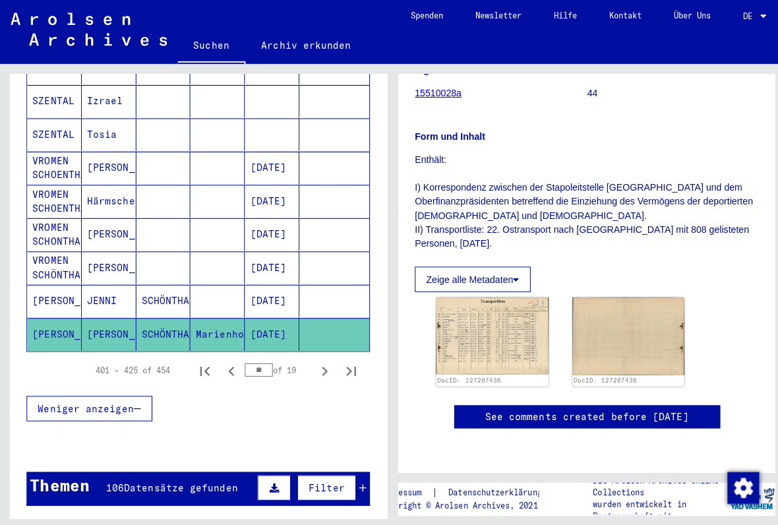
click at [323, 359] on icon "Next page" at bounding box center [322, 368] width 18 height 18
type input "**"
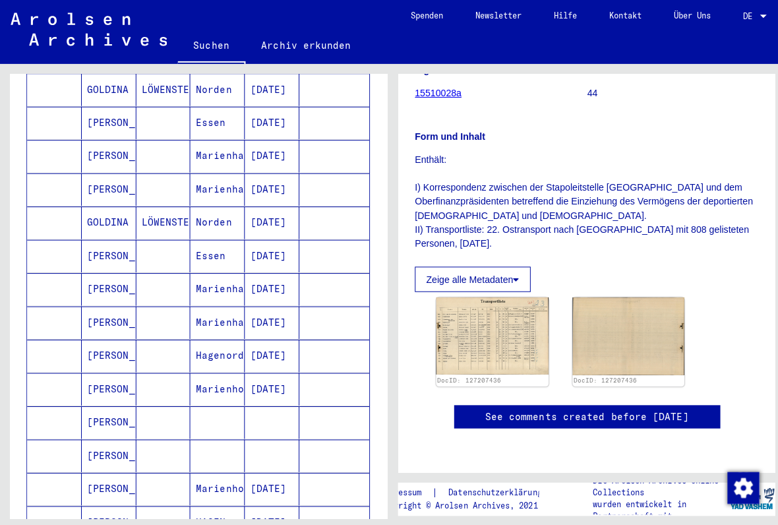
scroll to position [440, 0]
click at [113, 177] on mat-cell "[PERSON_NAME]" at bounding box center [108, 187] width 54 height 32
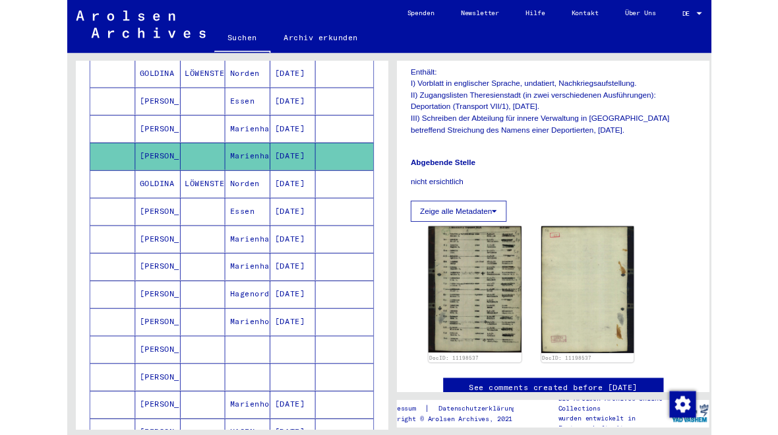
scroll to position [260, 0]
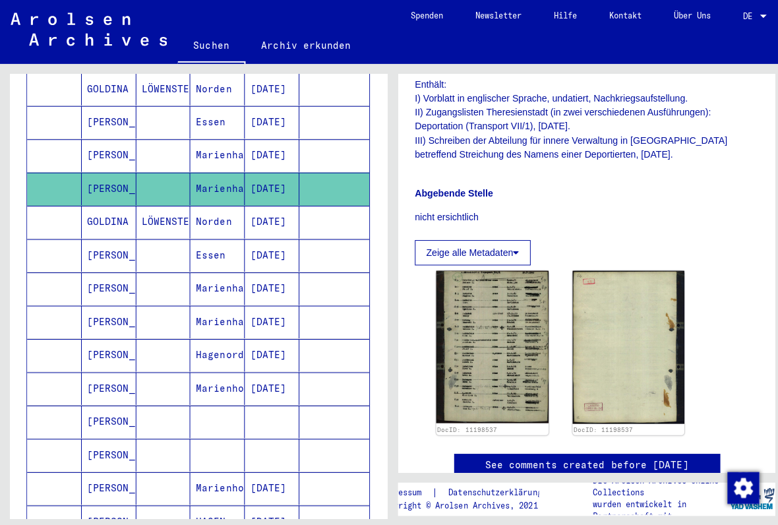
click at [488, 343] on img at bounding box center [487, 343] width 111 height 151
